Goal: Task Accomplishment & Management: Use online tool/utility

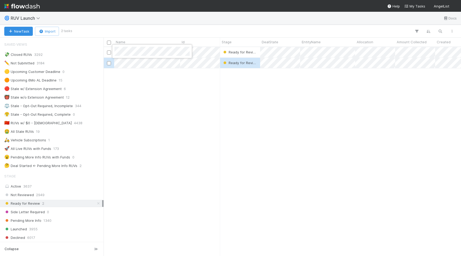
scroll to position [208, 357]
click at [207, 55] on div at bounding box center [230, 128] width 461 height 256
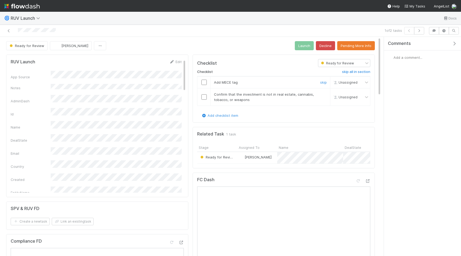
click at [203, 82] on input "checkbox" at bounding box center [203, 81] width 5 height 5
click at [203, 99] on td at bounding box center [203, 96] width 13 height 17
click at [206, 96] on input "checkbox" at bounding box center [203, 96] width 5 height 5
click at [33, 45] on span "Ready for Review" at bounding box center [27, 45] width 36 height 4
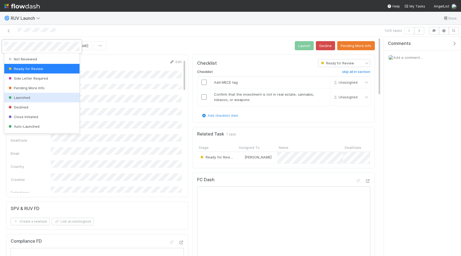
click at [53, 99] on div "Launched" at bounding box center [41, 98] width 75 height 10
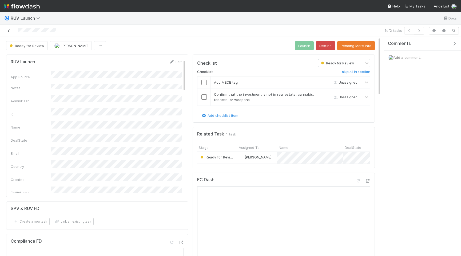
click at [9, 29] on icon at bounding box center [8, 30] width 5 height 3
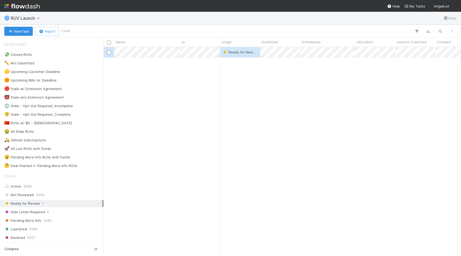
scroll to position [0, 0]
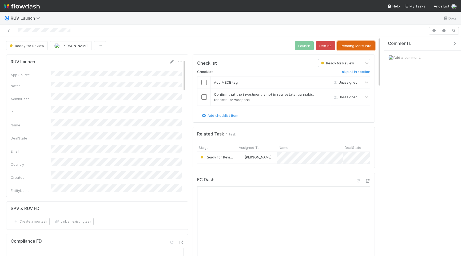
click at [355, 45] on button "Pending More Info" at bounding box center [356, 45] width 38 height 9
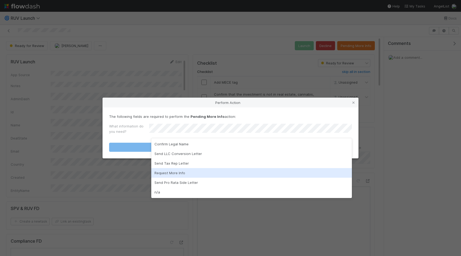
click at [220, 171] on div "Request More Info" at bounding box center [251, 173] width 201 height 10
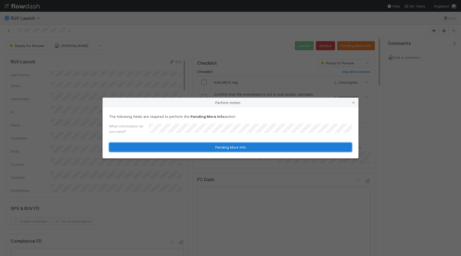
click at [224, 143] on button "Pending More Info" at bounding box center [230, 146] width 243 height 9
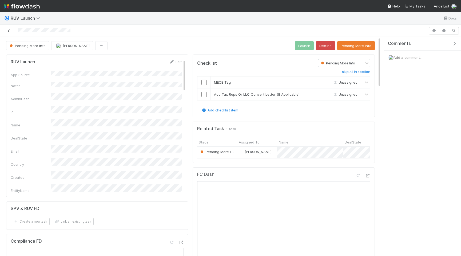
click at [8, 28] on link at bounding box center [8, 30] width 5 height 5
